Goal: Task Accomplishment & Management: Complete application form

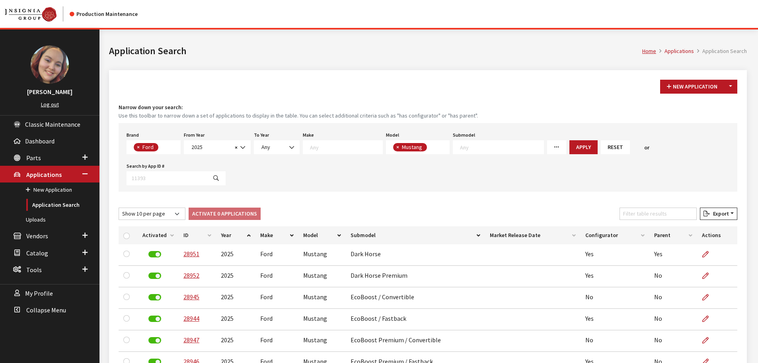
select select "146"
click at [406, 95] on div "New Application Toggle Dropdown New From Existing... Narrow down your search: U…" at bounding box center [428, 270] width 638 height 401
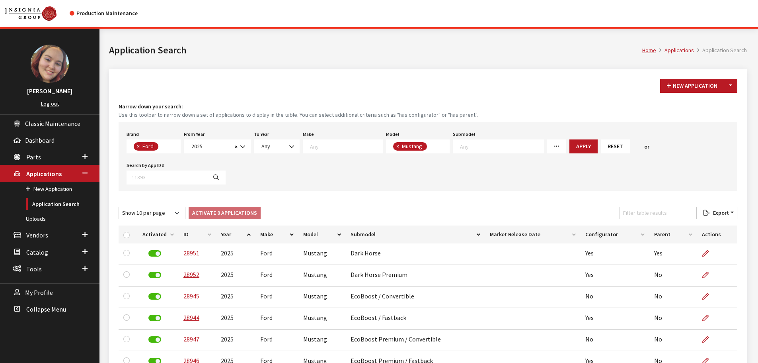
scroll to position [0, 0]
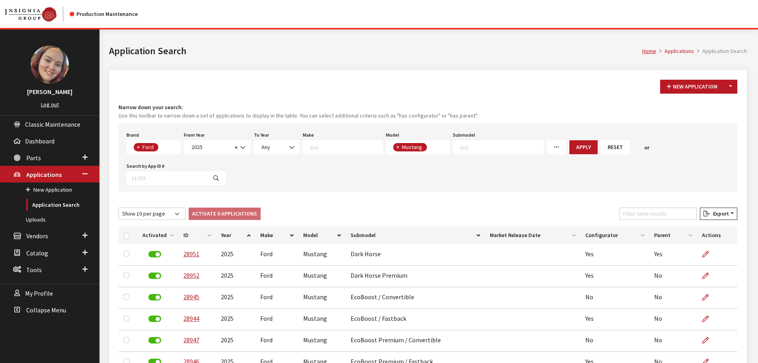
click at [607, 69] on div "Home Applications Application Search Application Search" at bounding box center [428, 49] width 648 height 41
click at [36, 214] on link "Uploads" at bounding box center [50, 219] width 100 height 15
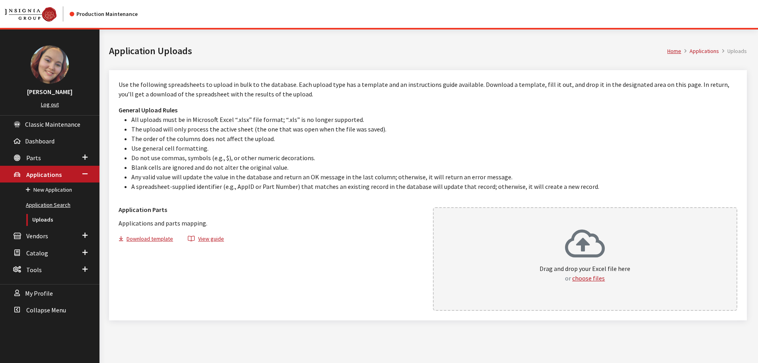
click at [31, 207] on link "Application Search" at bounding box center [50, 204] width 100 height 15
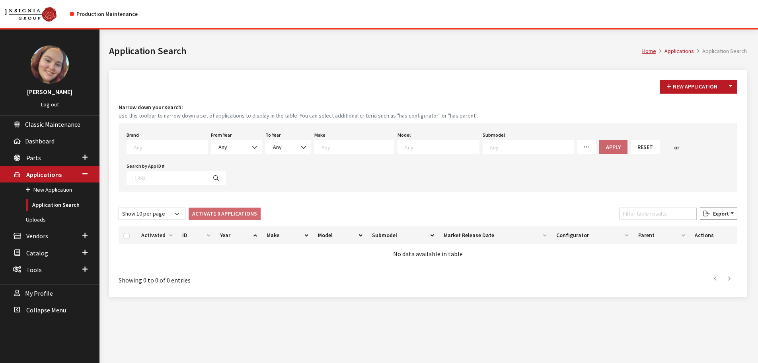
click at [139, 153] on span at bounding box center [167, 147] width 81 height 14
type textarea "vw"
select select "11"
select select
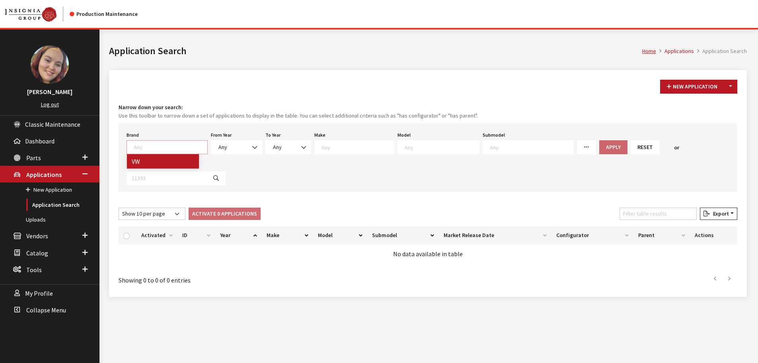
select select
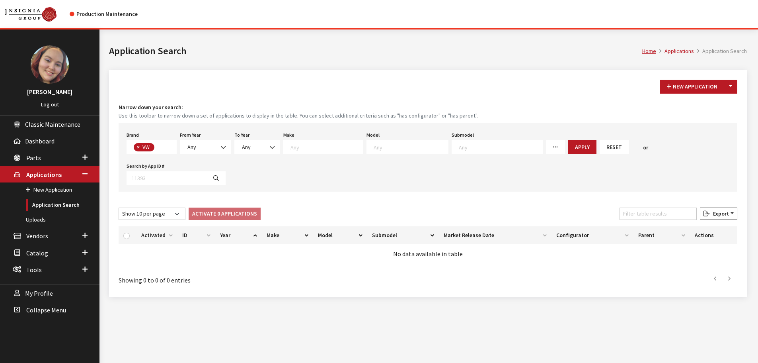
scroll to position [219, 0]
click at [207, 144] on span "Any" at bounding box center [205, 147] width 41 height 8
select select "2025"
select select
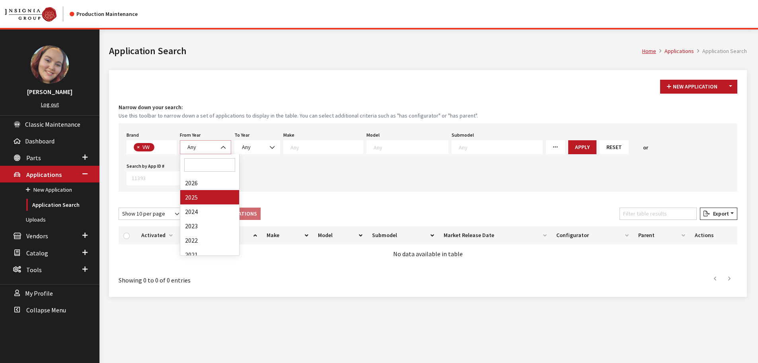
select select
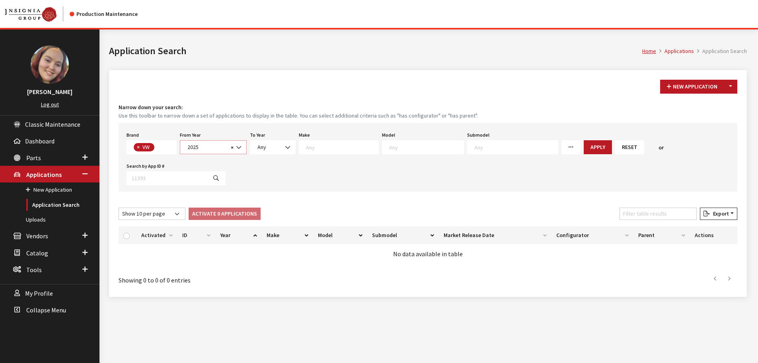
click at [214, 149] on span "2025" at bounding box center [206, 147] width 43 height 8
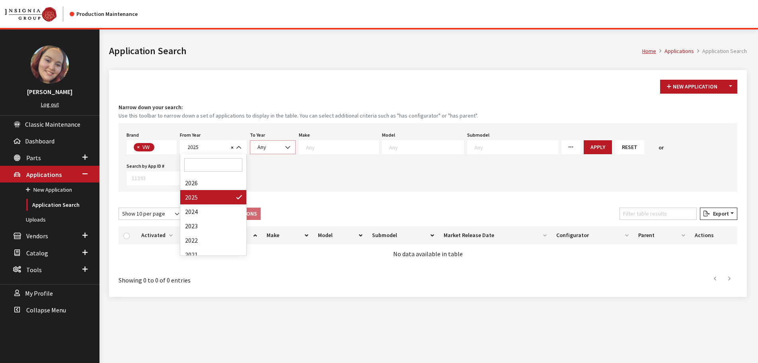
click at [285, 143] on b at bounding box center [285, 143] width 0 height 0
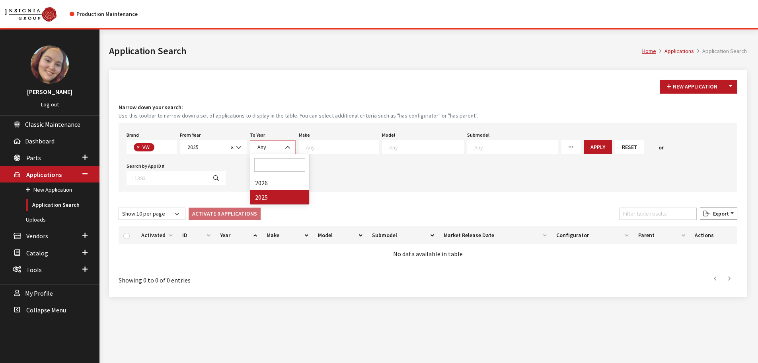
select select "2025"
select select
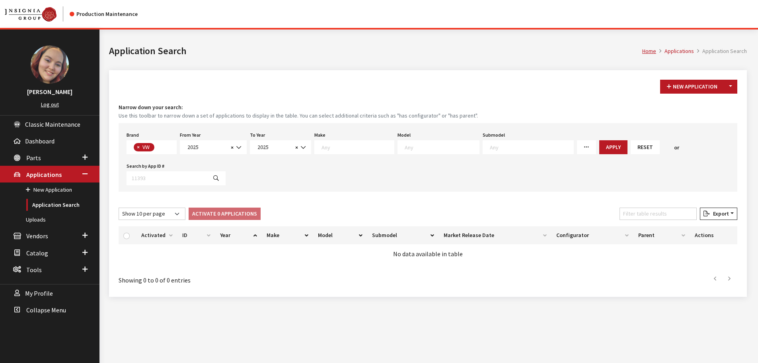
click at [438, 146] on textarea "Search" at bounding box center [442, 146] width 74 height 7
select select "915"
select select
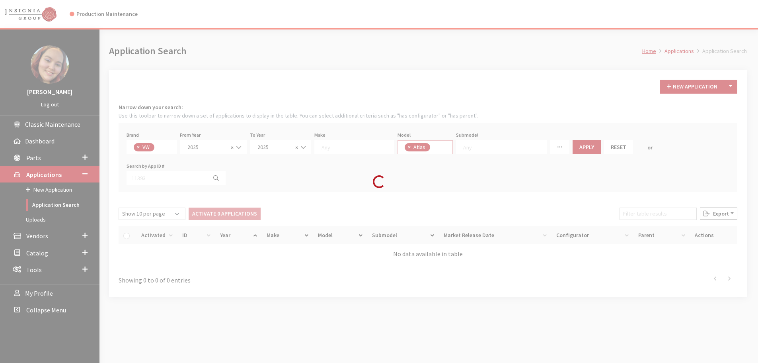
scroll to position [8, 0]
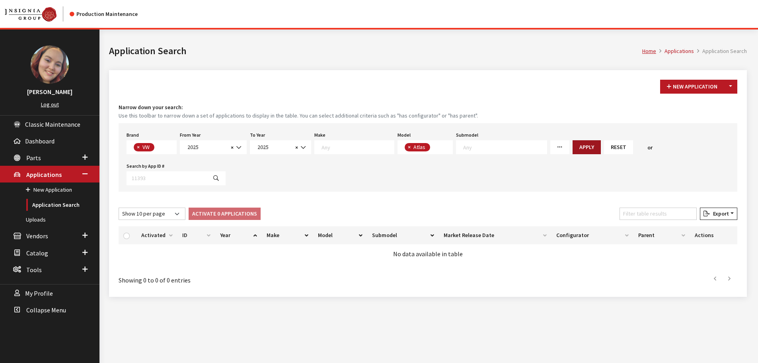
click at [573, 151] on button "Apply" at bounding box center [587, 147] width 28 height 14
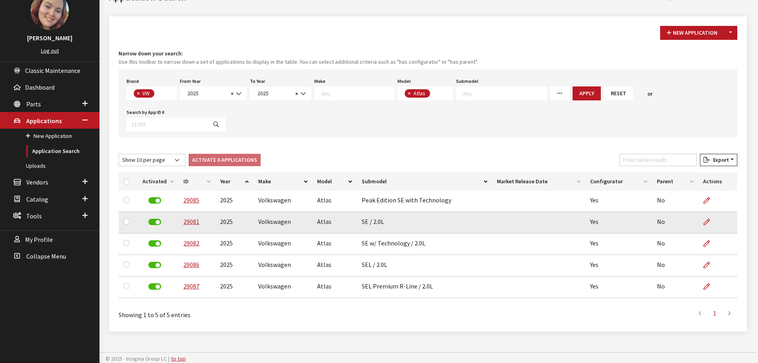
scroll to position [56, 0]
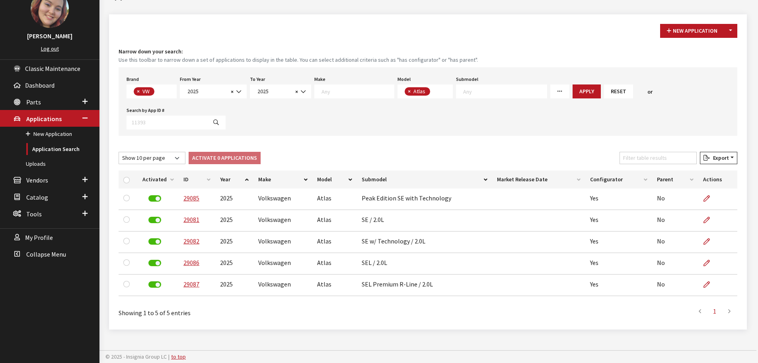
click at [174, 140] on div "New Application Toggle Dropdown New From Existing... Narrow down your search: U…" at bounding box center [428, 171] width 638 height 315
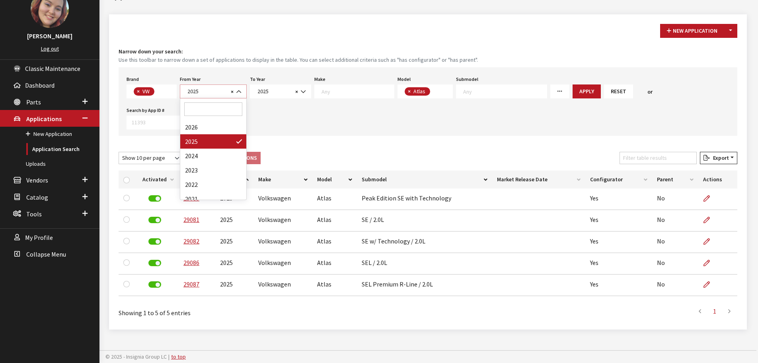
click at [216, 93] on span "2025" at bounding box center [206, 91] width 43 height 8
select select "2026"
select select
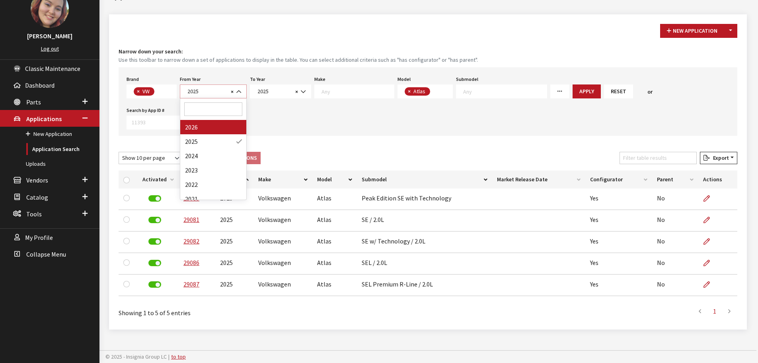
select select
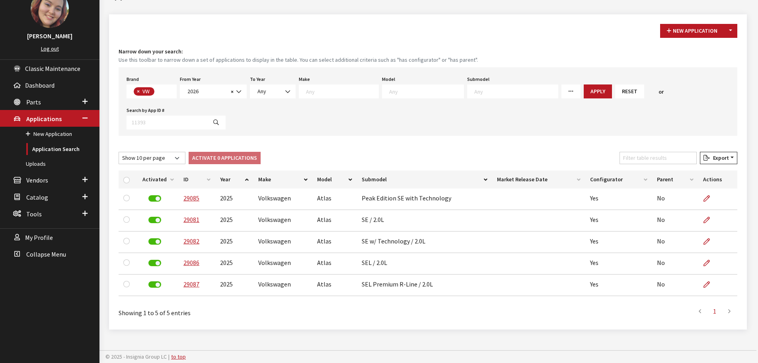
click at [404, 90] on textarea "Search" at bounding box center [426, 91] width 74 height 7
select select "915"
select select
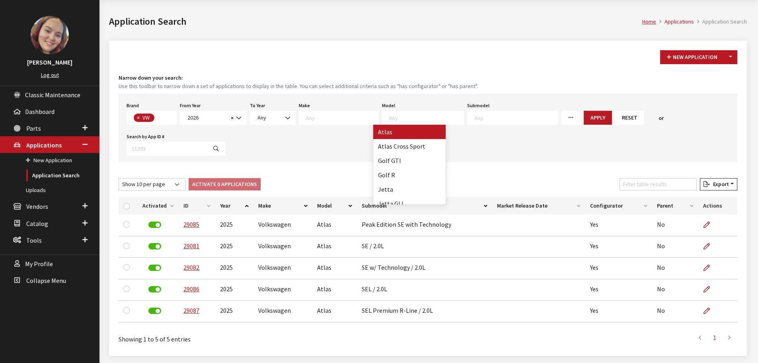
scroll to position [0, 0]
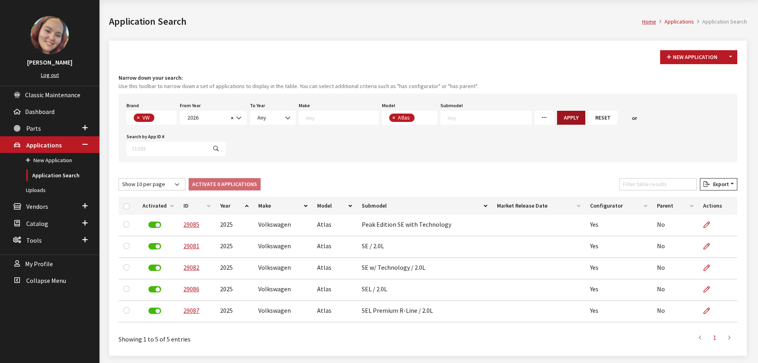
click at [557, 113] on button "Apply" at bounding box center [571, 118] width 28 height 14
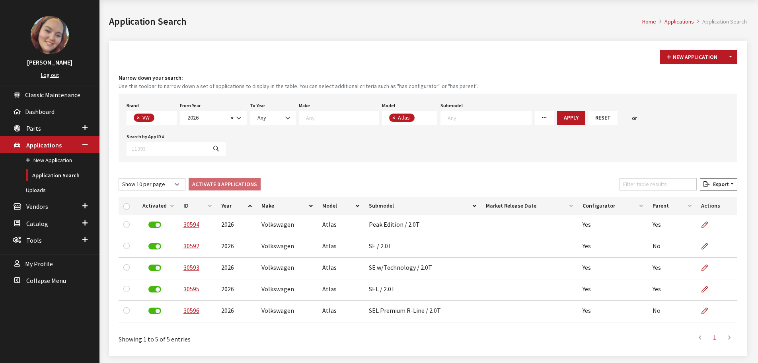
click at [412, 115] on span "× Atlas" at bounding box center [410, 118] width 56 height 14
type textarea "tig"
select select
click at [588, 119] on button "Apply" at bounding box center [602, 118] width 28 height 14
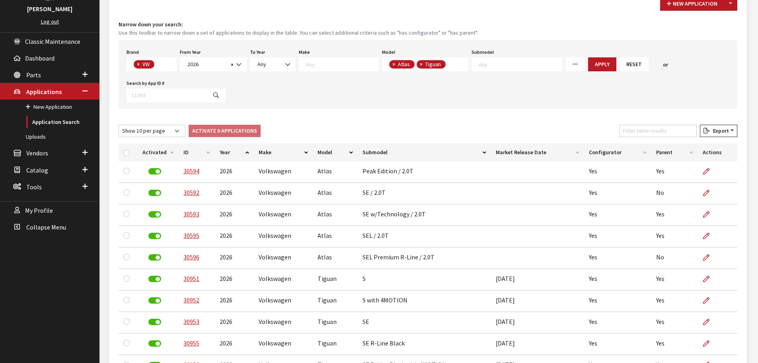
scroll to position [0, 0]
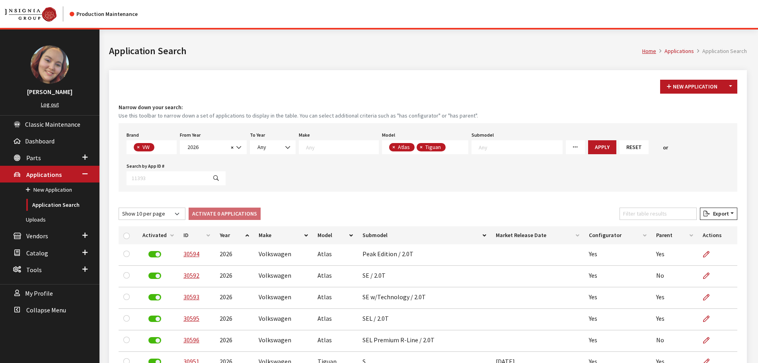
click at [387, 149] on ul "× Atlas × Tiguan" at bounding box center [416, 146] width 59 height 7
click at [392, 148] on span "×" at bounding box center [393, 146] width 3 height 7
select select "297"
select select
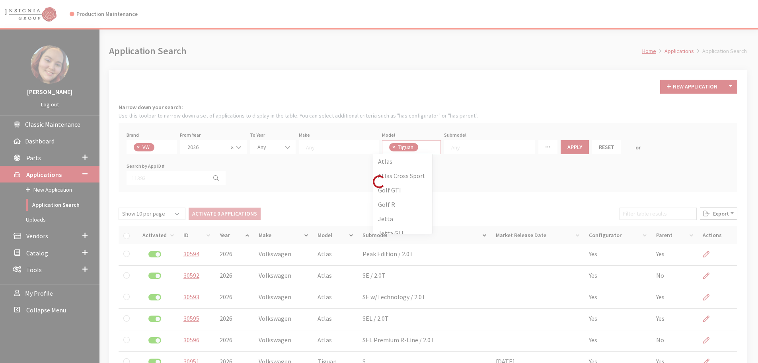
scroll to position [0, 0]
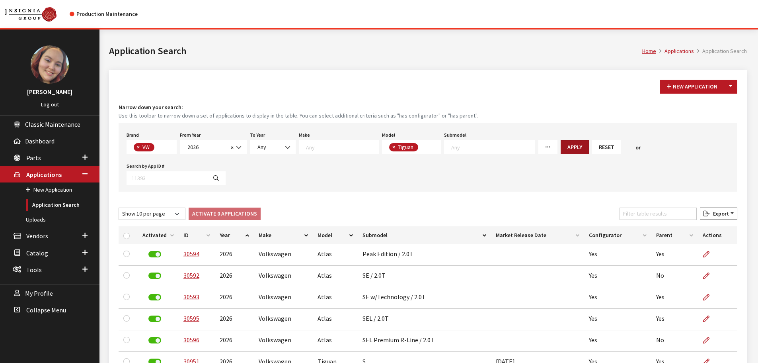
click at [561, 144] on button "Apply" at bounding box center [575, 147] width 28 height 14
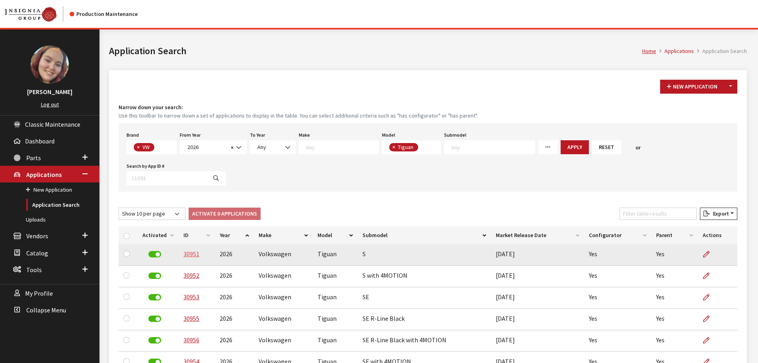
click at [187, 250] on link "30951" at bounding box center [191, 254] width 16 height 8
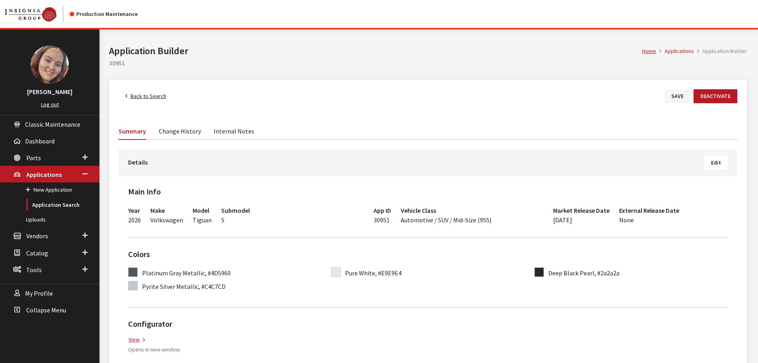
click at [718, 160] on span "Edit" at bounding box center [716, 162] width 10 height 7
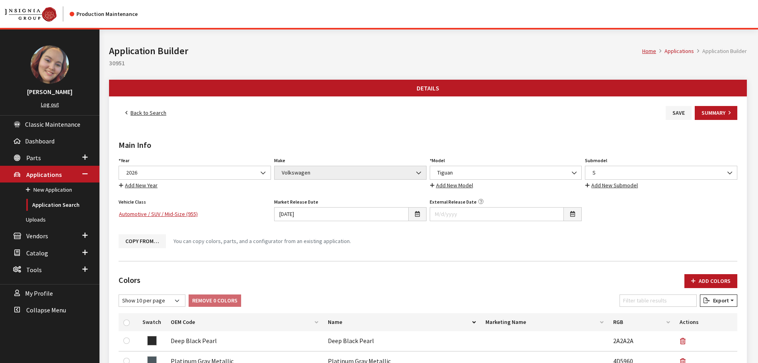
click at [144, 110] on link "Back to Search" at bounding box center [146, 113] width 55 height 14
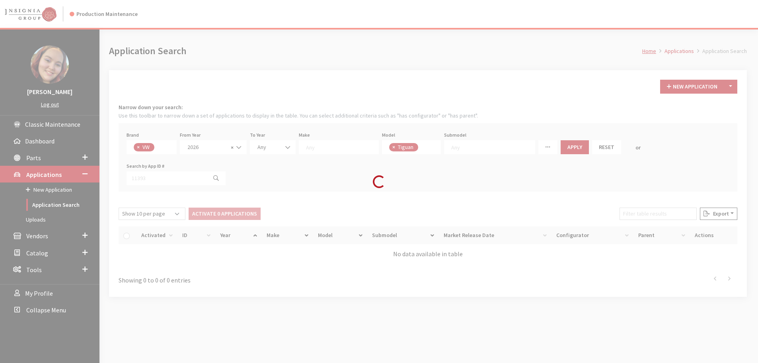
scroll to position [35, 0]
